Goal: Task Accomplishment & Management: Manage account settings

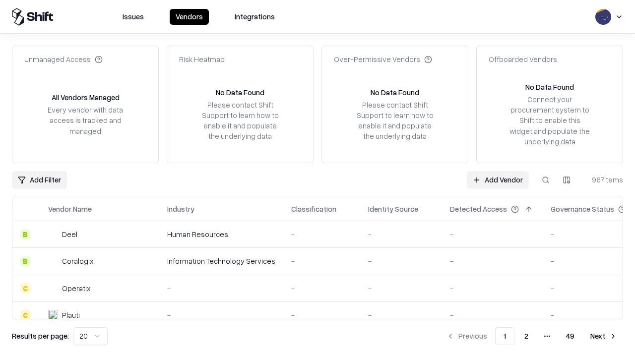
click at [498, 180] on link "Add Vendor" at bounding box center [498, 180] width 62 height 18
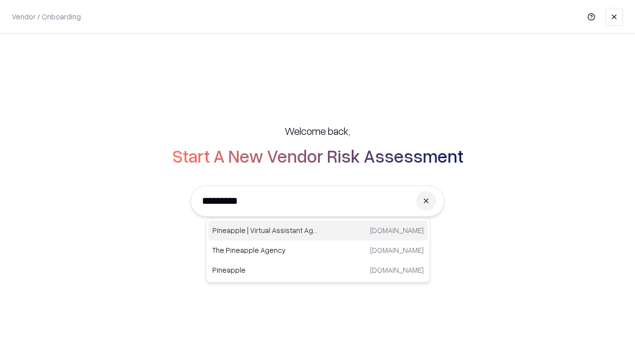
click at [318, 231] on div "Pineapple | Virtual Assistant Agency [DOMAIN_NAME]" at bounding box center [317, 231] width 219 height 20
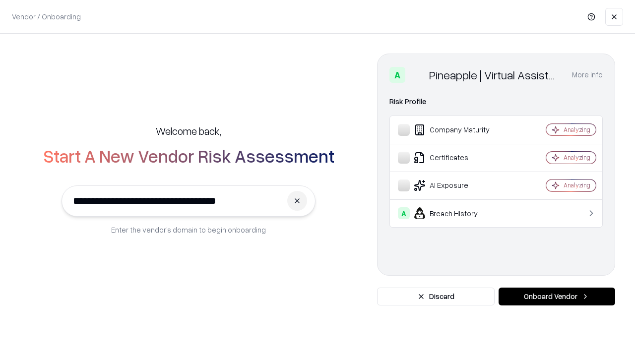
type input "**********"
click at [557, 297] on button "Onboard Vendor" at bounding box center [557, 297] width 117 height 18
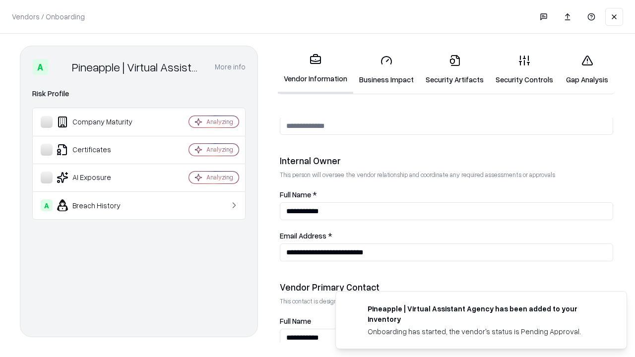
scroll to position [514, 0]
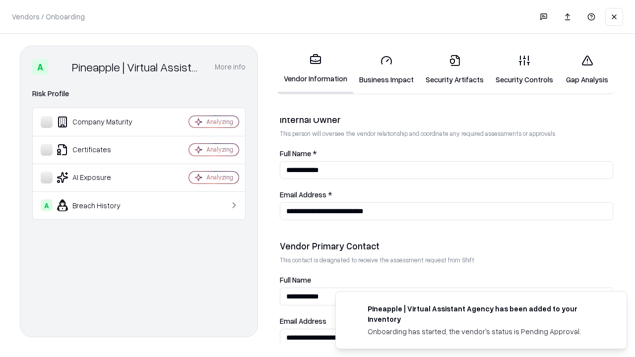
click at [455, 69] on link "Security Artifacts" at bounding box center [455, 70] width 70 height 46
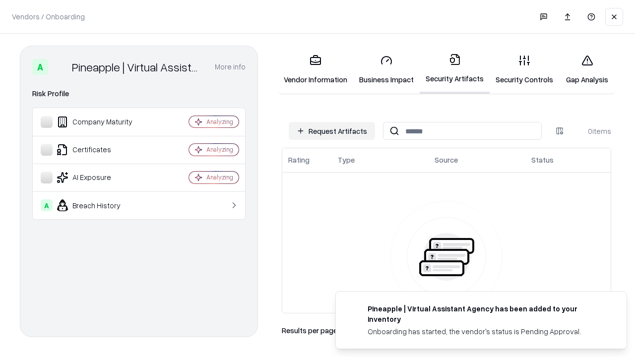
click at [332, 131] on button "Request Artifacts" at bounding box center [332, 131] width 86 height 18
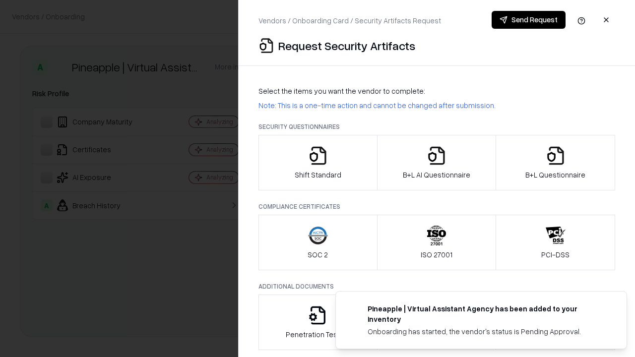
click at [555, 163] on icon "button" at bounding box center [556, 156] width 20 height 20
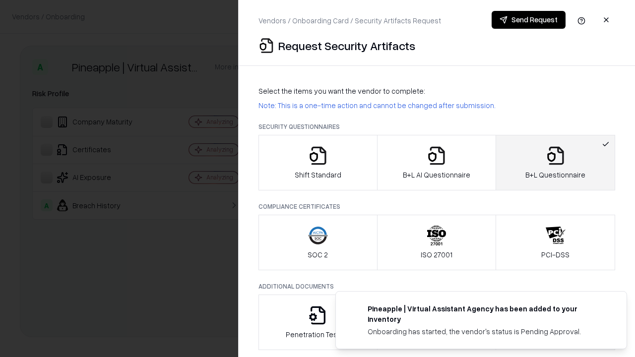
click at [436, 163] on icon "button" at bounding box center [437, 156] width 20 height 20
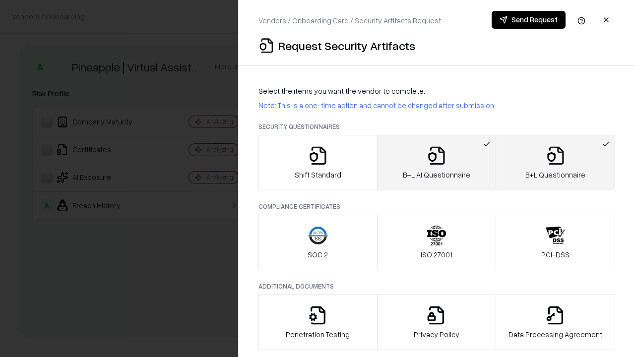
click at [529, 20] on button "Send Request" at bounding box center [529, 20] width 74 height 18
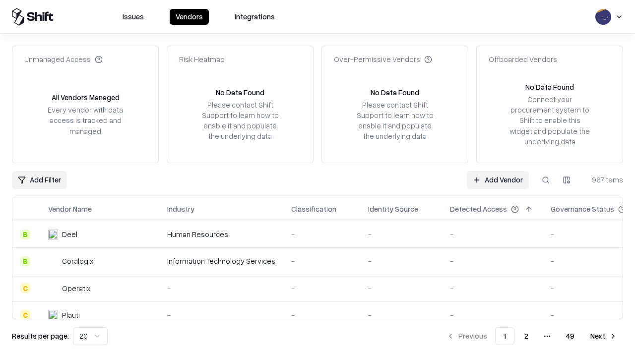
click at [546, 180] on button at bounding box center [546, 180] width 18 height 18
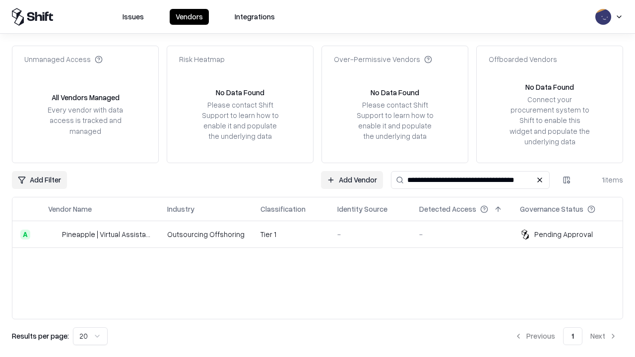
type input "**********"
click at [324, 234] on td "Tier 1" at bounding box center [291, 234] width 77 height 27
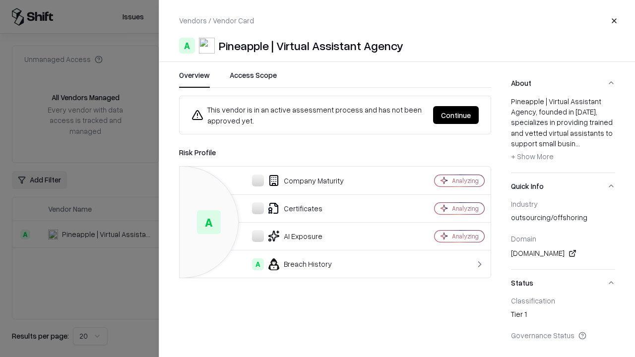
click at [456, 115] on button "Continue" at bounding box center [456, 115] width 46 height 18
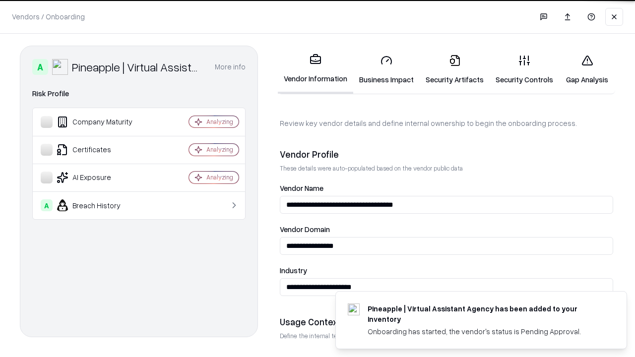
click at [455, 69] on link "Security Artifacts" at bounding box center [455, 70] width 70 height 46
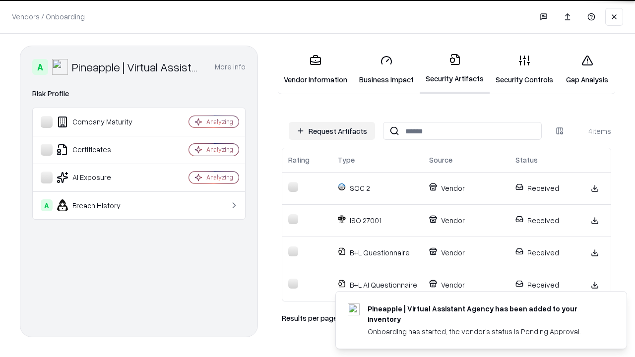
click at [587, 69] on link "Gap Analysis" at bounding box center [587, 70] width 56 height 46
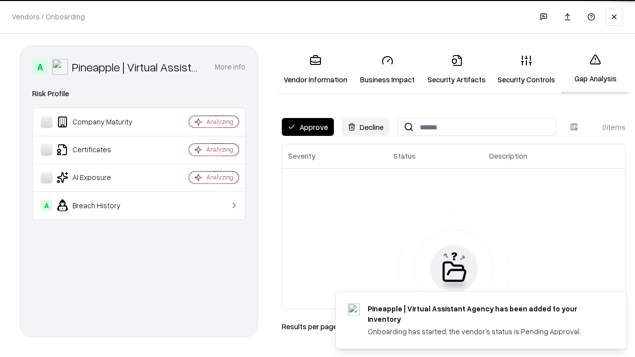
click at [308, 127] on button "Approve" at bounding box center [308, 127] width 52 height 18
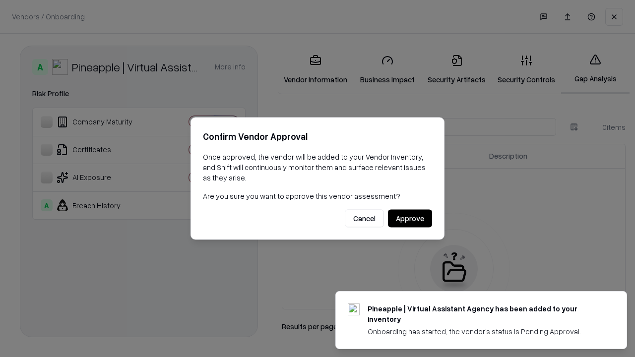
click at [410, 218] on button "Approve" at bounding box center [410, 219] width 44 height 18
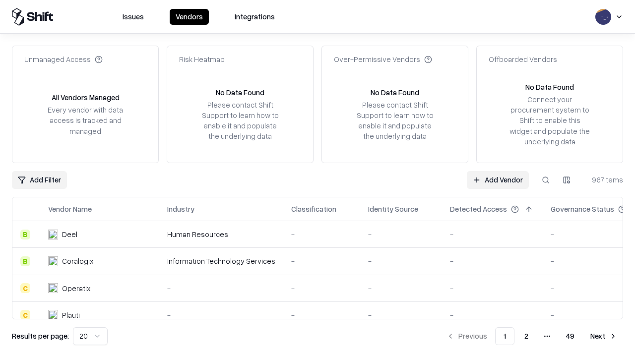
type input "**********"
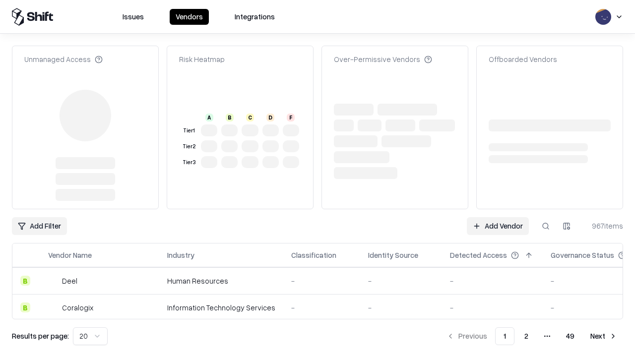
click at [498, 217] on link "Add Vendor" at bounding box center [498, 226] width 62 height 18
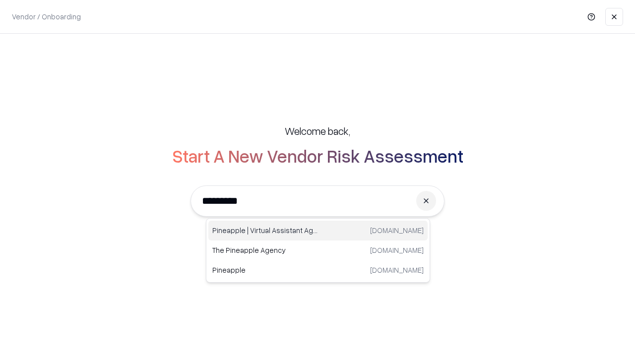
click at [318, 231] on div "Pineapple | Virtual Assistant Agency [DOMAIN_NAME]" at bounding box center [317, 231] width 219 height 20
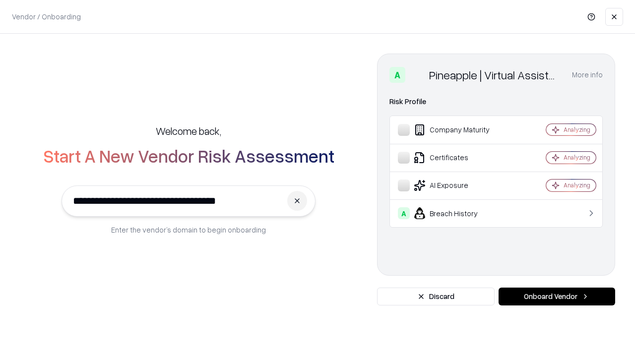
type input "**********"
click at [557, 297] on button "Onboard Vendor" at bounding box center [557, 297] width 117 height 18
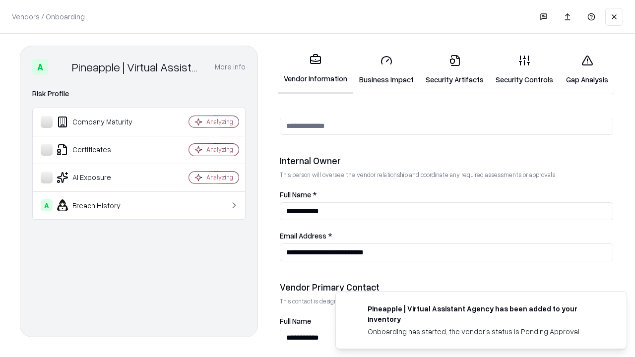
scroll to position [514, 0]
